Goal: Information Seeking & Learning: Learn about a topic

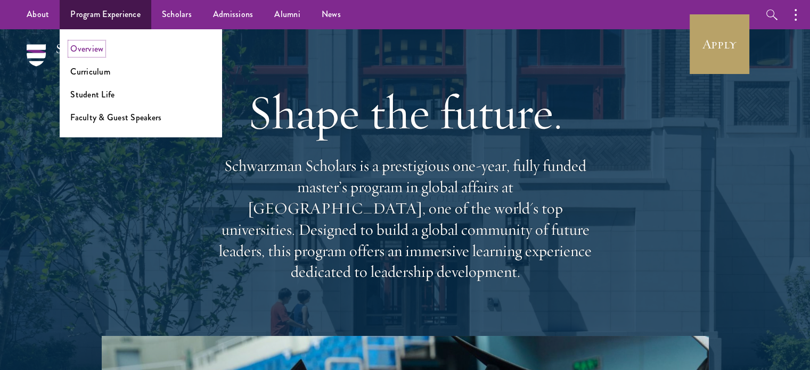
click at [92, 53] on link "Overview" at bounding box center [86, 49] width 33 height 12
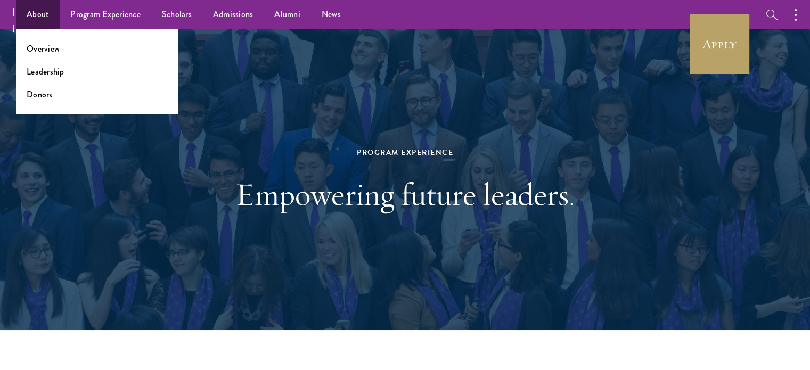
click at [38, 18] on link "About" at bounding box center [38, 14] width 44 height 29
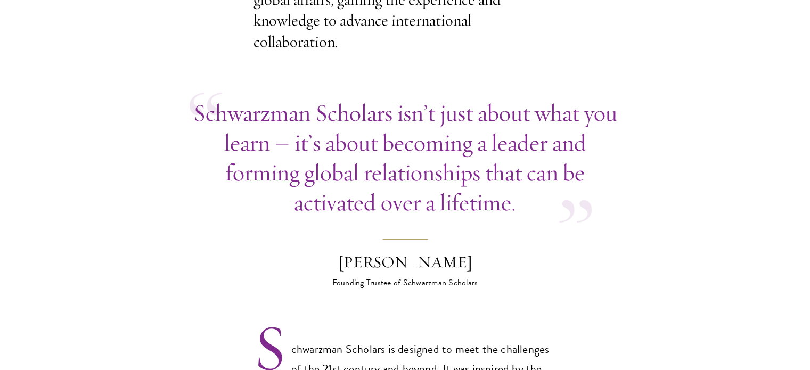
scroll to position [478, 0]
